Goal: Task Accomplishment & Management: Complete application form

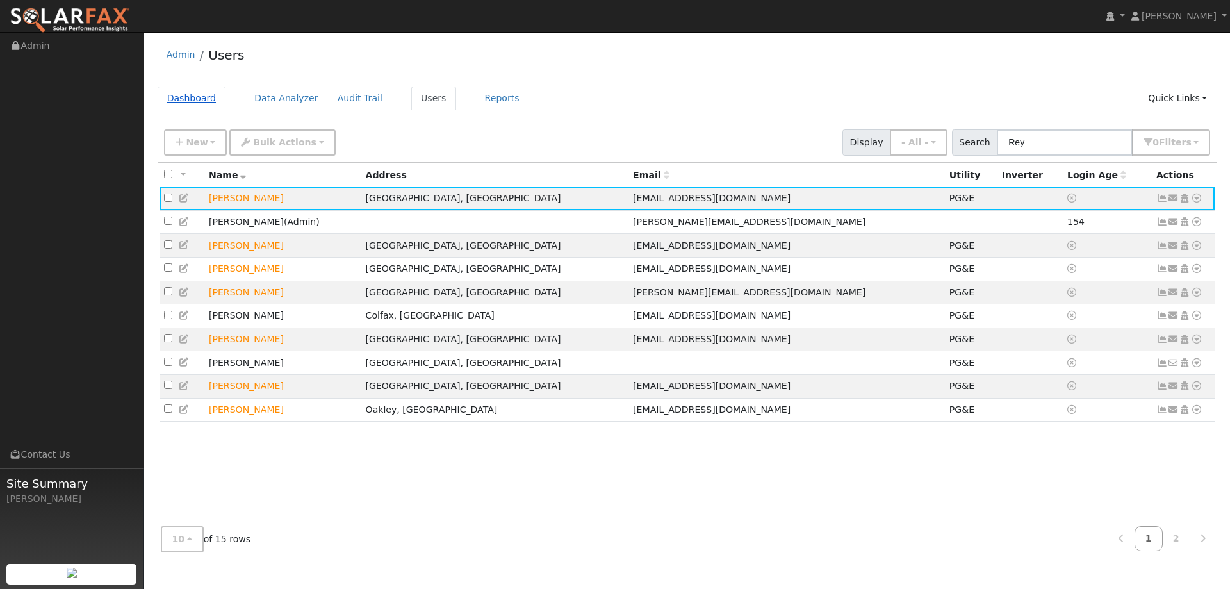
click at [194, 99] on link "Dashboard" at bounding box center [192, 98] width 69 height 24
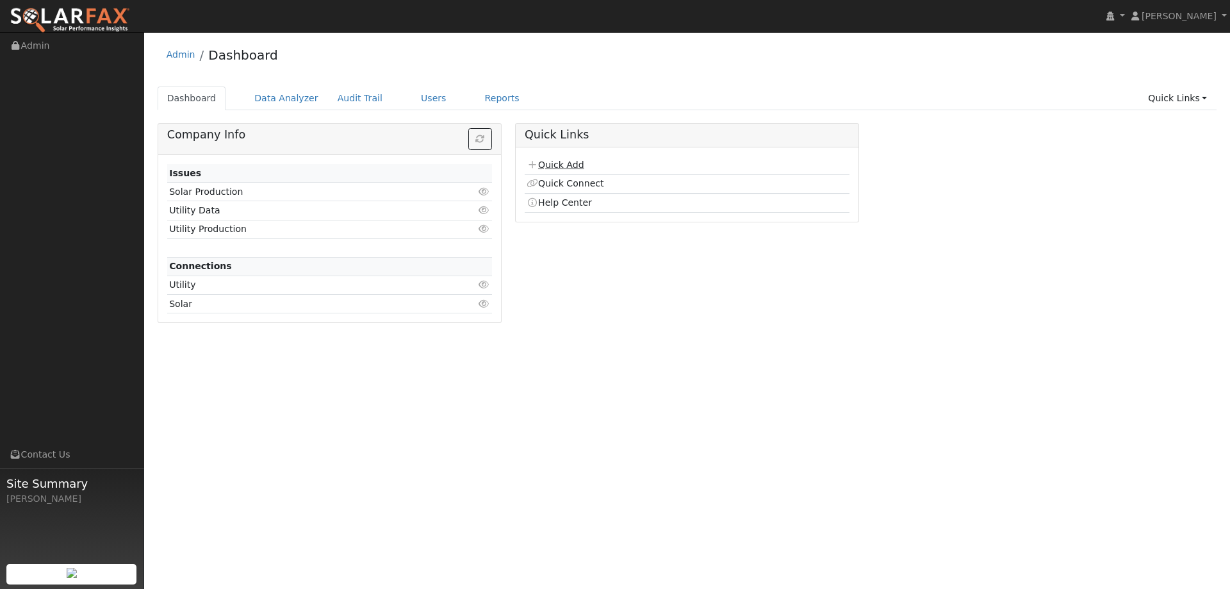
click at [569, 159] on link "Quick Add" at bounding box center [554, 164] width 57 height 10
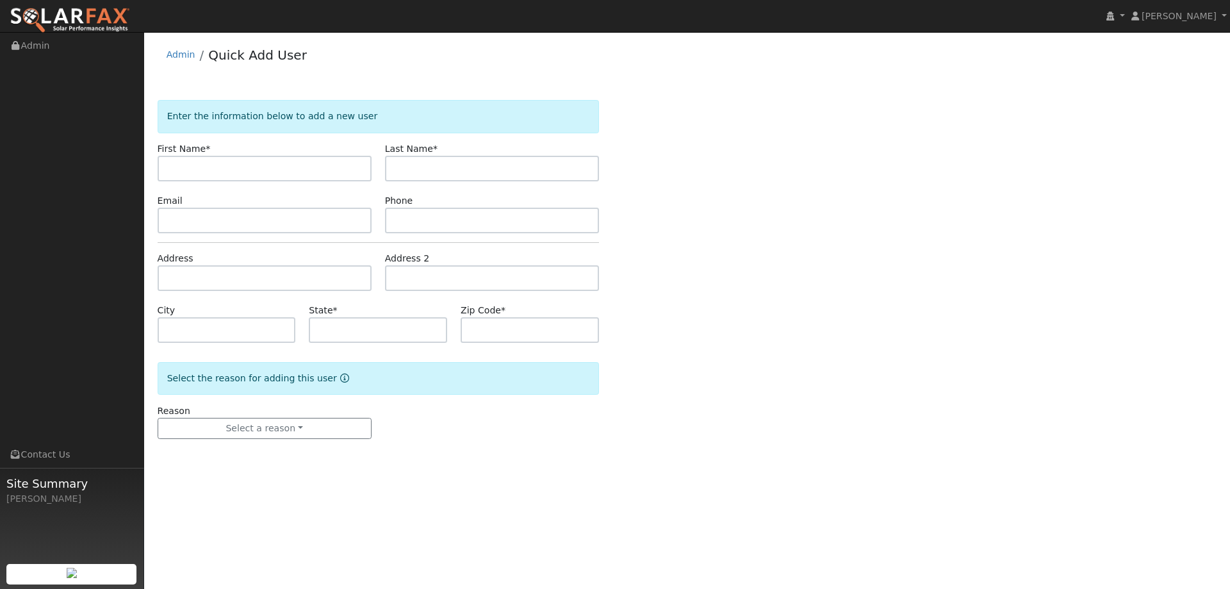
click at [248, 168] on input "text" at bounding box center [265, 169] width 214 height 26
type input "Alice"
drag, startPoint x: 409, startPoint y: 164, endPoint x: 402, endPoint y: 165, distance: 7.2
click at [408, 164] on input "text" at bounding box center [492, 169] width 214 height 26
type input "Smith"
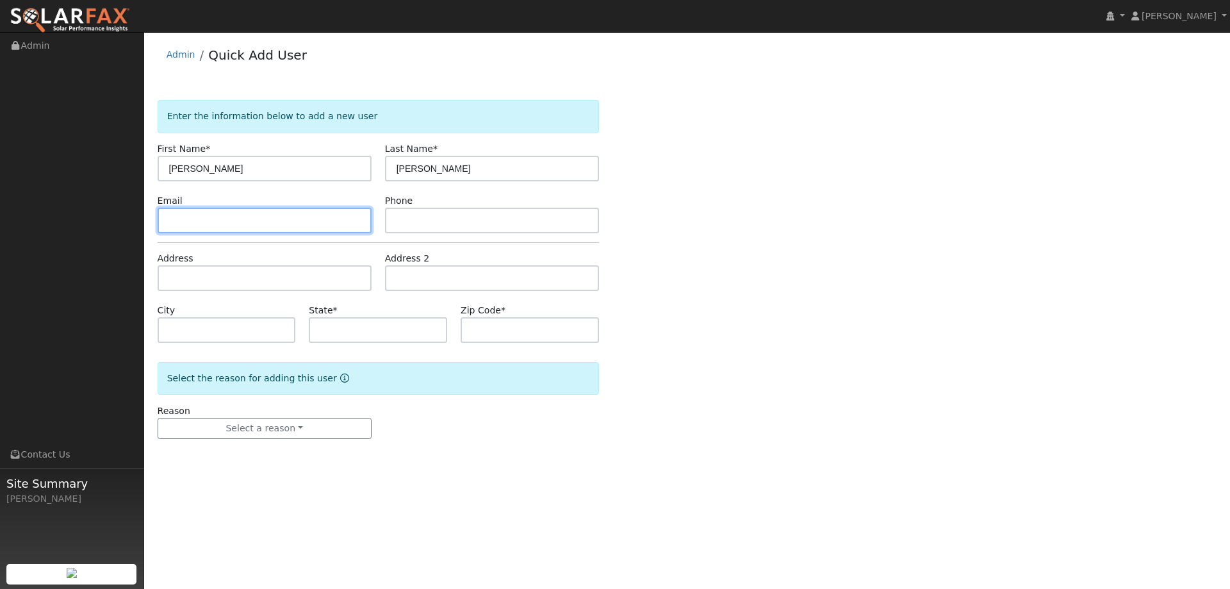
click at [284, 227] on input "text" at bounding box center [265, 220] width 214 height 26
click at [362, 223] on input "text" at bounding box center [265, 220] width 214 height 26
paste input "jdjagSmith@comcast.net"
type input "jdjagSmith@comcast.net"
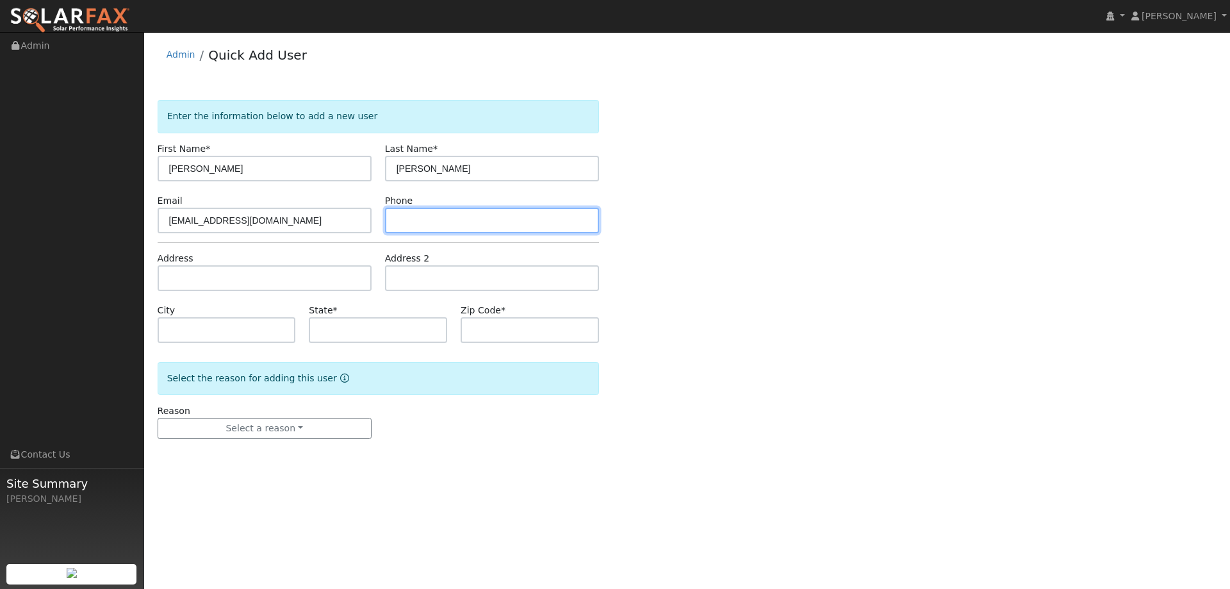
click at [418, 216] on input "text" at bounding box center [492, 220] width 214 height 26
paste input "(925) 270-5083"
type input "(925) 270-5083"
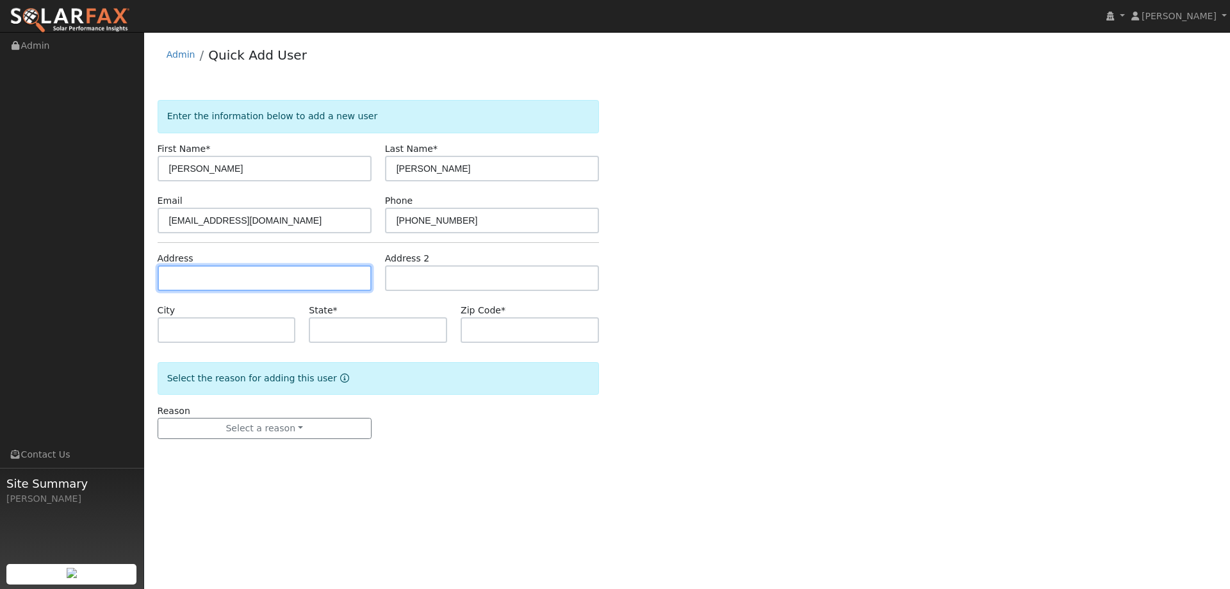
click at [260, 278] on input "text" at bounding box center [265, 278] width 214 height 26
paste input "2942 Madeira Way"
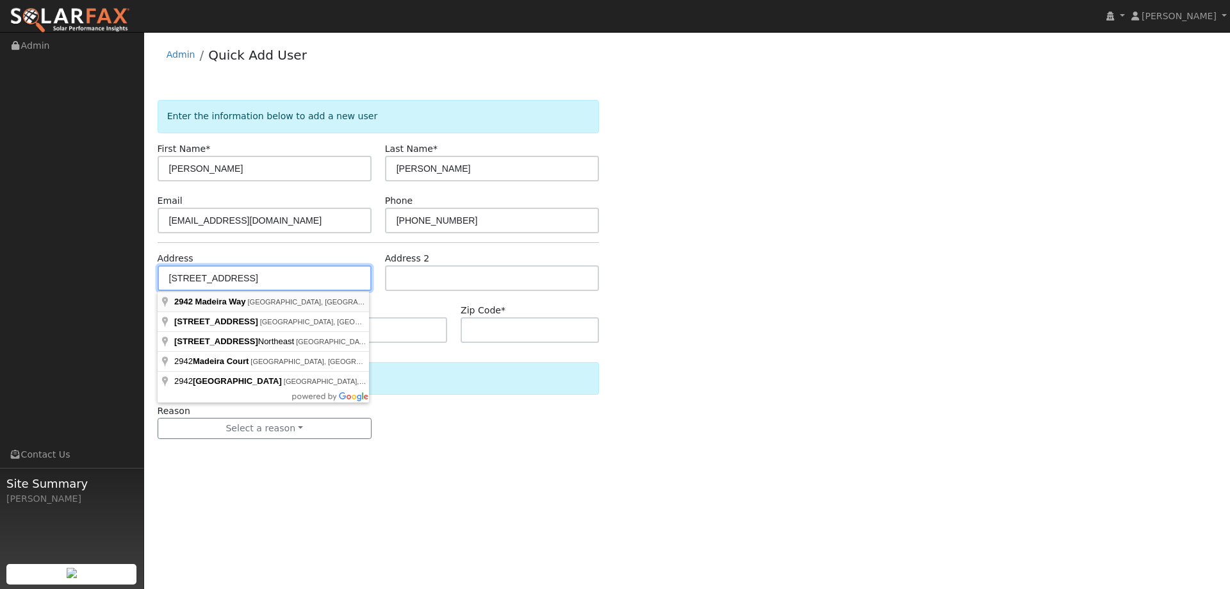
type input "2942 Madeira Way"
type input "Pleasant Hill"
type input "CA"
type input "94523"
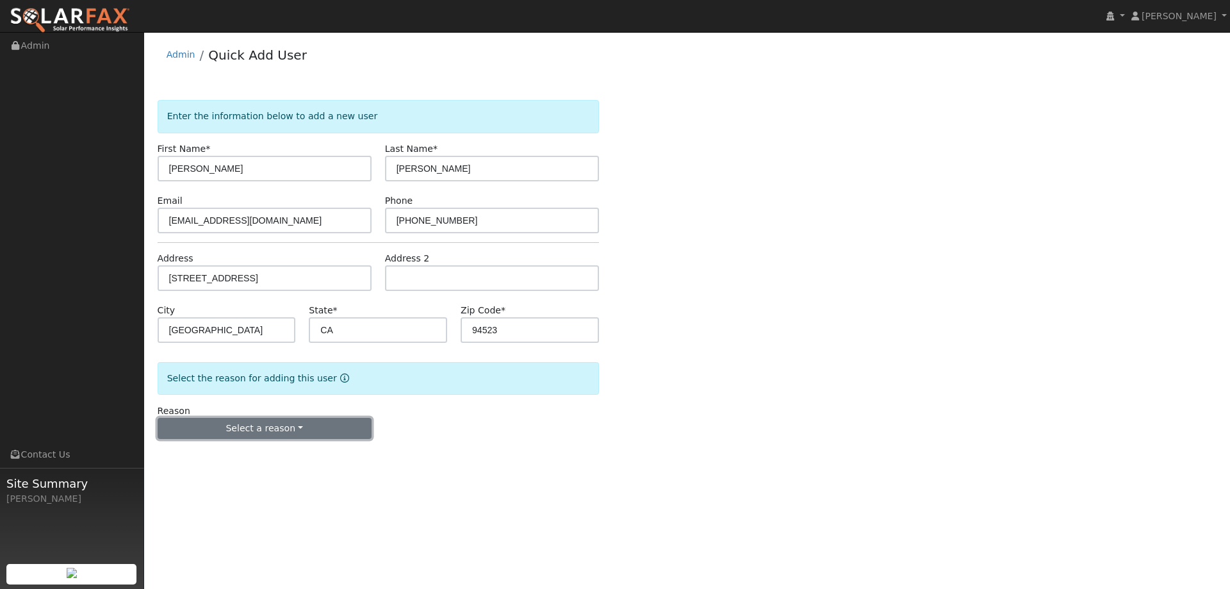
click at [310, 424] on button "Select a reason" at bounding box center [265, 429] width 214 height 22
click at [261, 455] on link "New lead" at bounding box center [229, 455] width 142 height 18
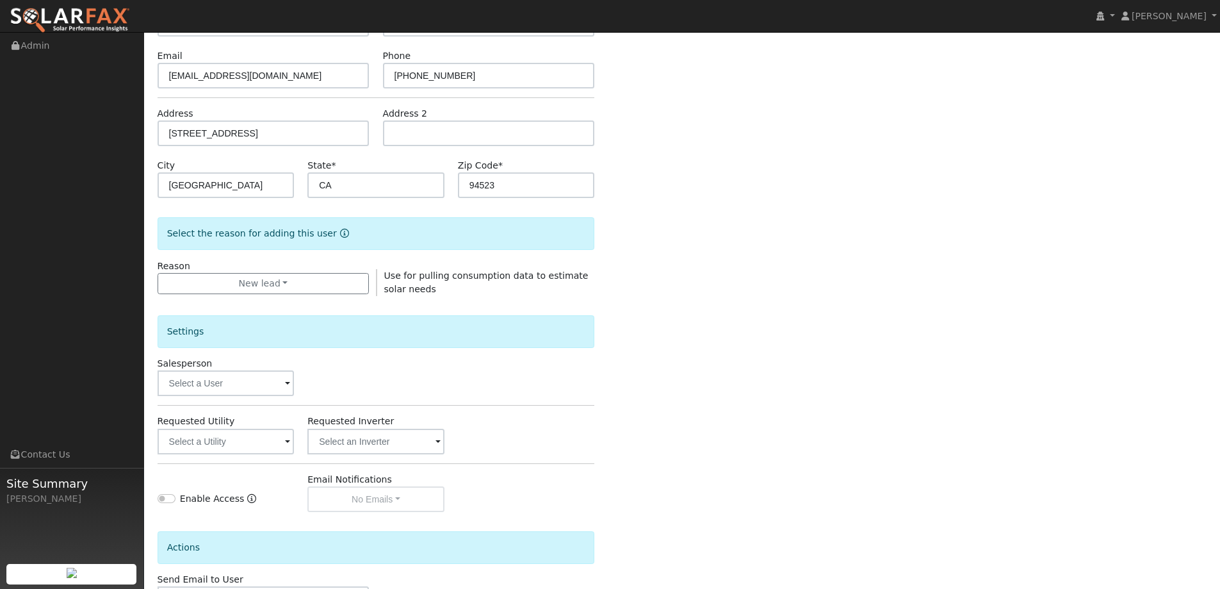
scroll to position [241, 0]
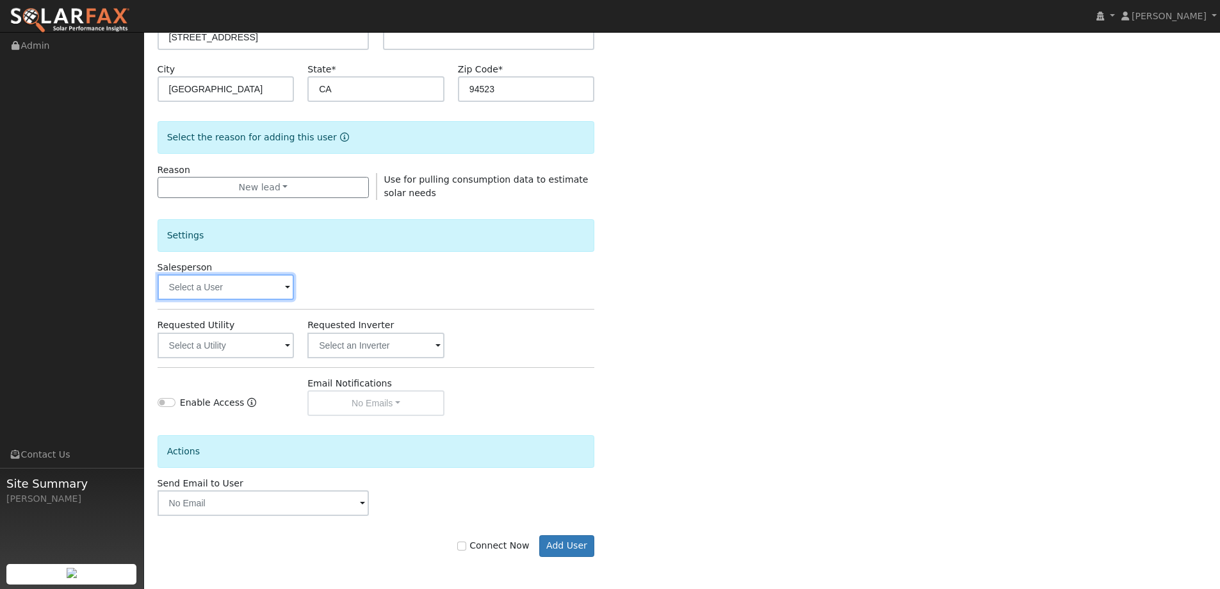
click at [245, 281] on input "text" at bounding box center [226, 287] width 137 height 26
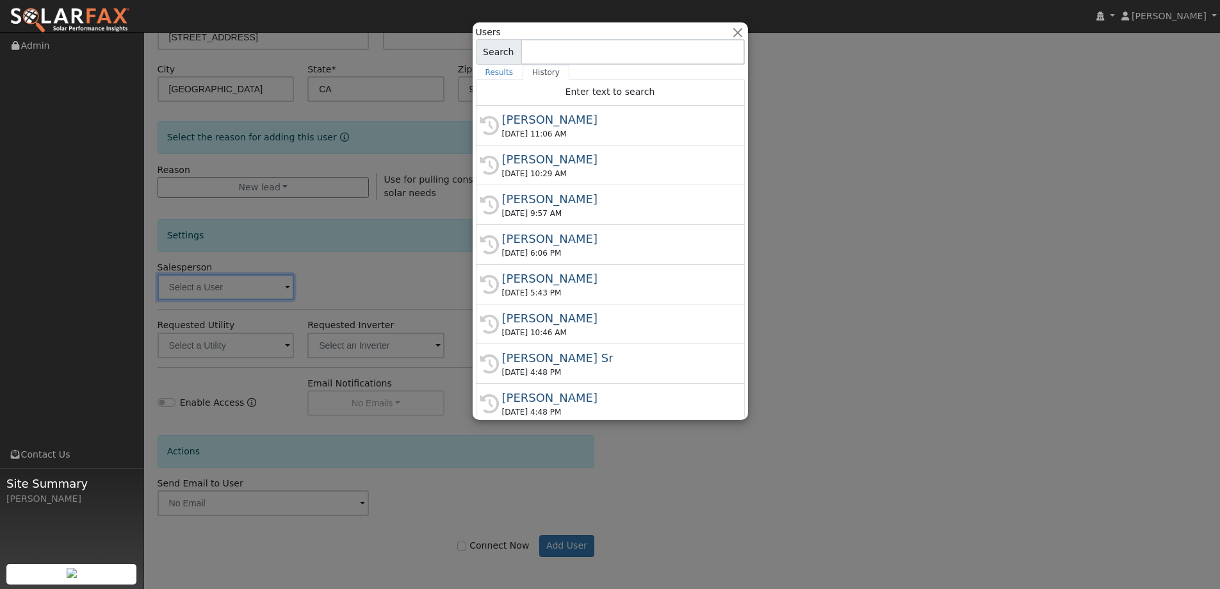
type input "k"
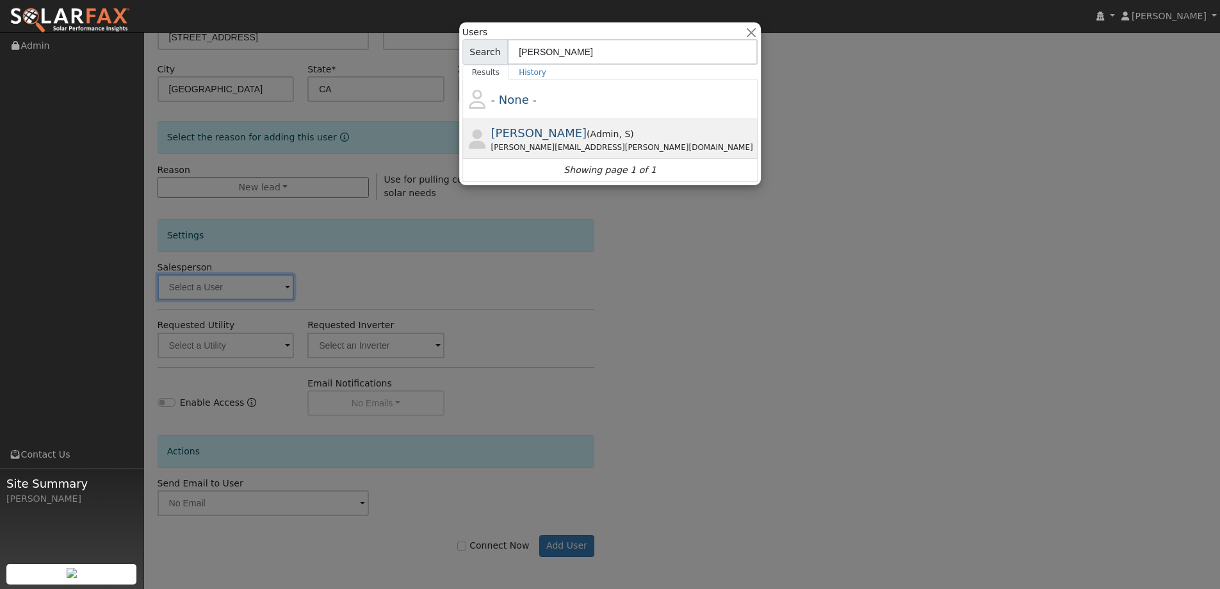
type input "jon l"
click at [522, 142] on div "Jon.landsman@ambrosesolar.com" at bounding box center [623, 148] width 264 height 12
type input "Jon Landsman"
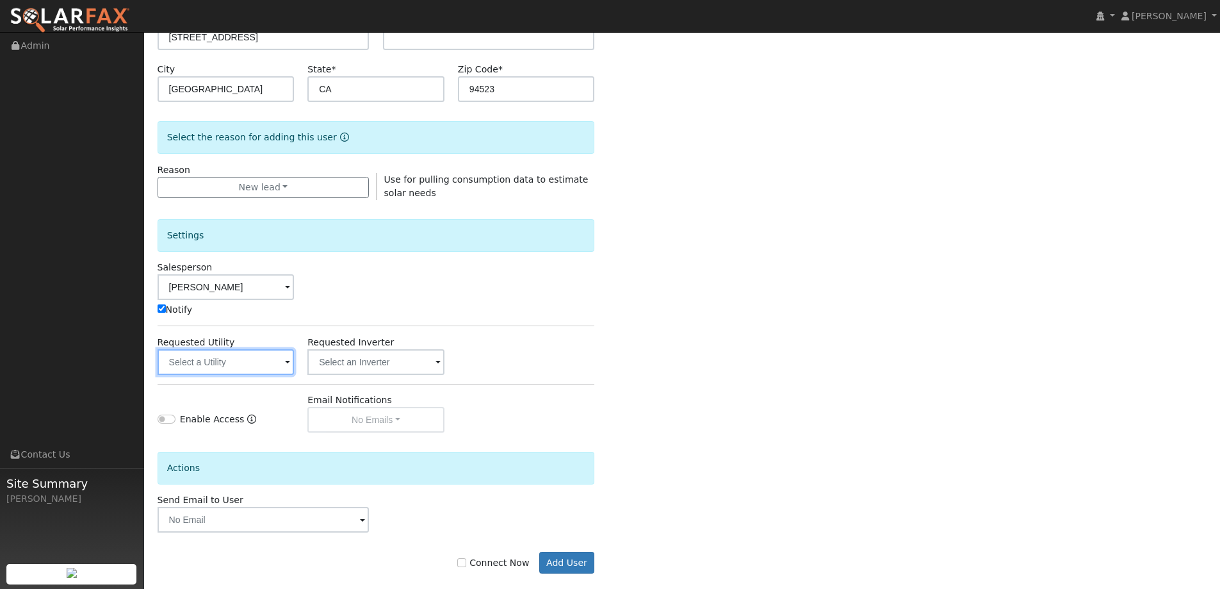
click at [207, 361] on input "text" at bounding box center [226, 362] width 137 height 26
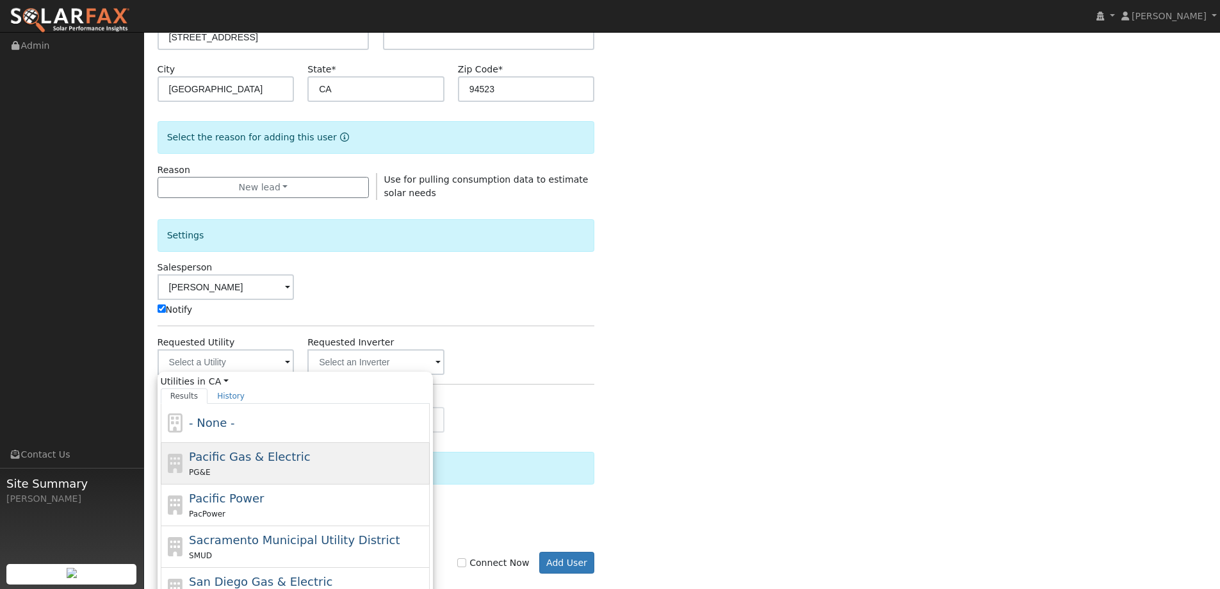
click at [262, 461] on span "Pacific Gas & Electric" at bounding box center [249, 456] width 121 height 13
type input "Pacific Gas & Electric"
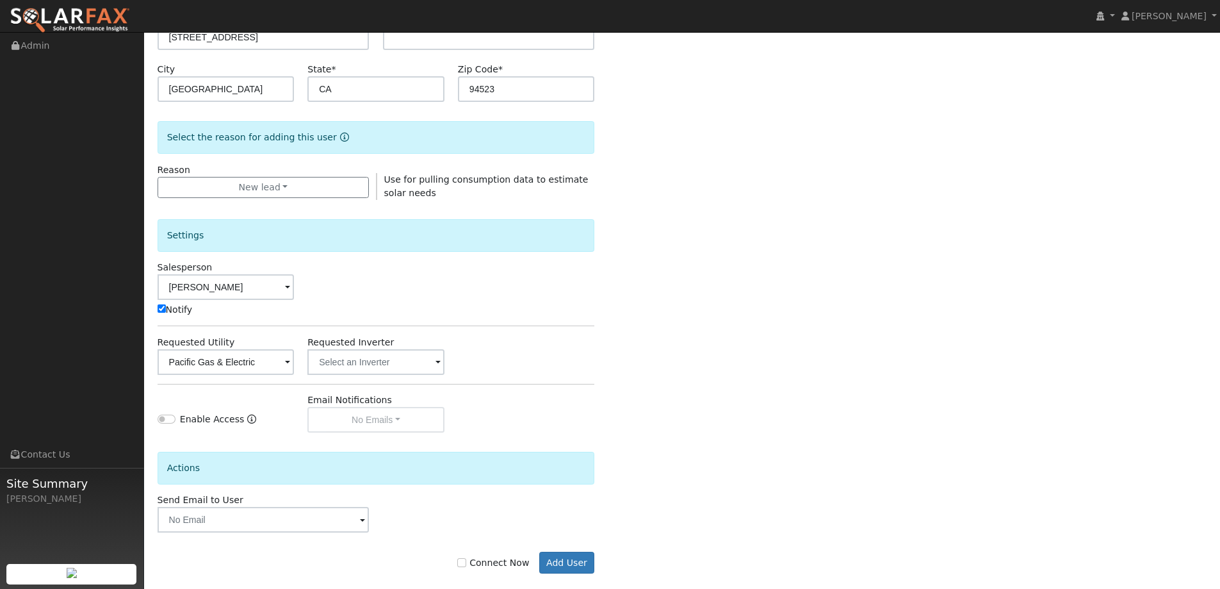
click at [500, 569] on div "Connect Now Add User" at bounding box center [375, 562] width 451 height 22
click at [503, 562] on label "Connect Now" at bounding box center [493, 562] width 72 height 13
click at [466, 562] on input "Connect Now" at bounding box center [461, 562] width 9 height 9
checkbox input "true"
click at [571, 563] on button "Add User" at bounding box center [567, 562] width 56 height 22
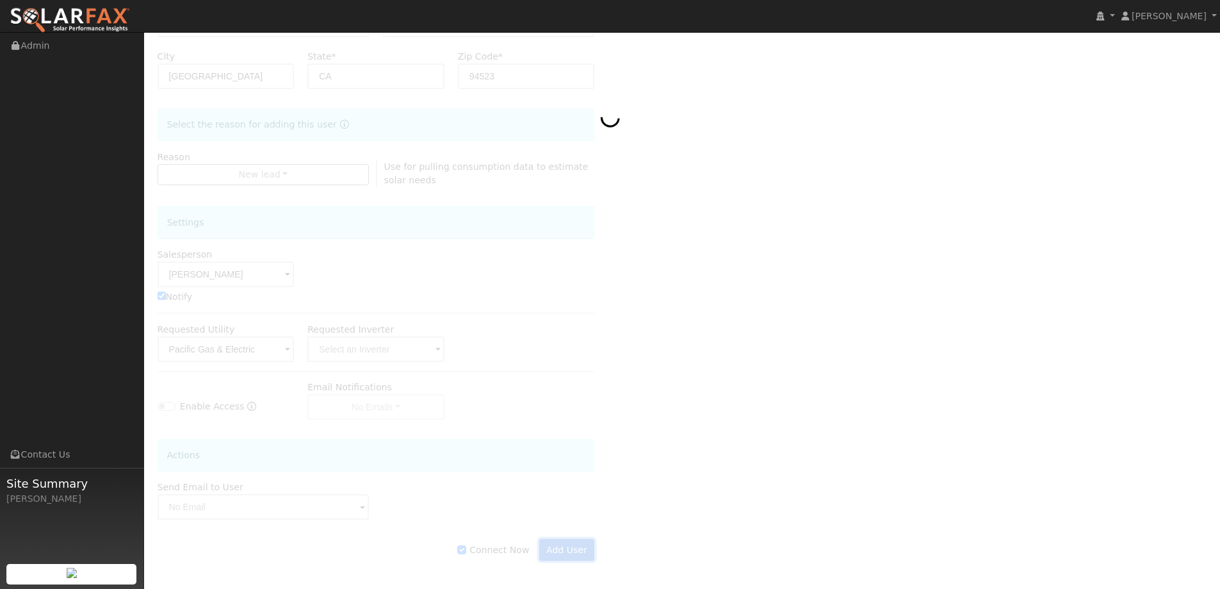
scroll to position [257, 0]
